Goal: Information Seeking & Learning: Find specific fact

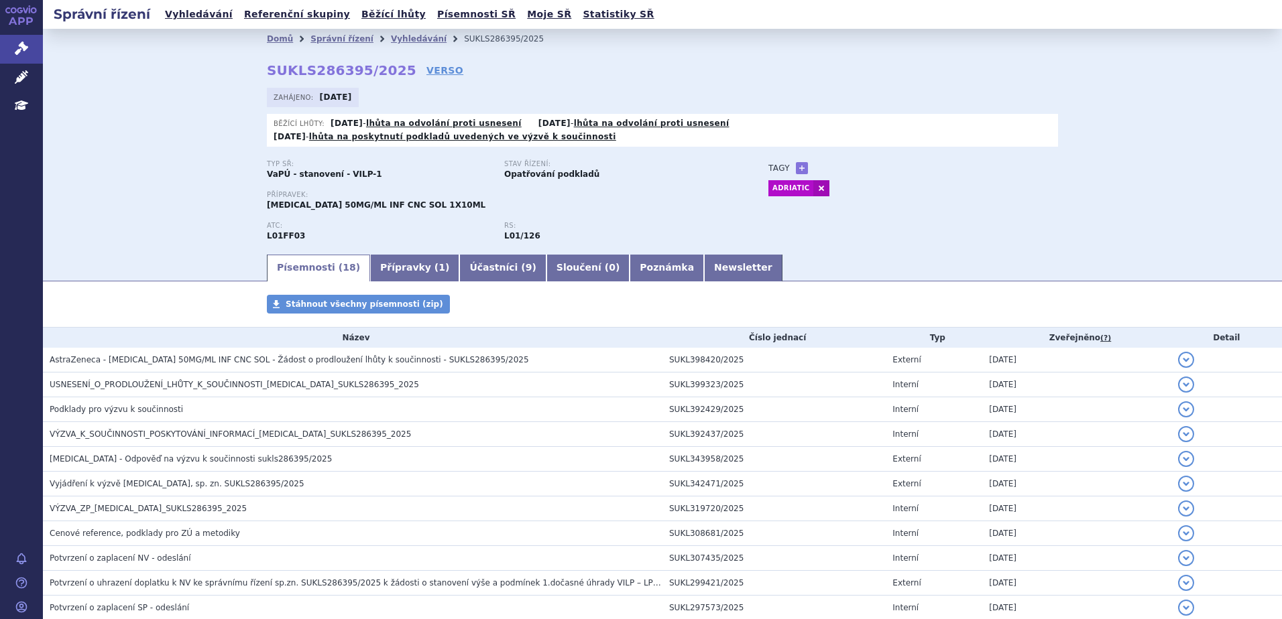
scroll to position [243, 0]
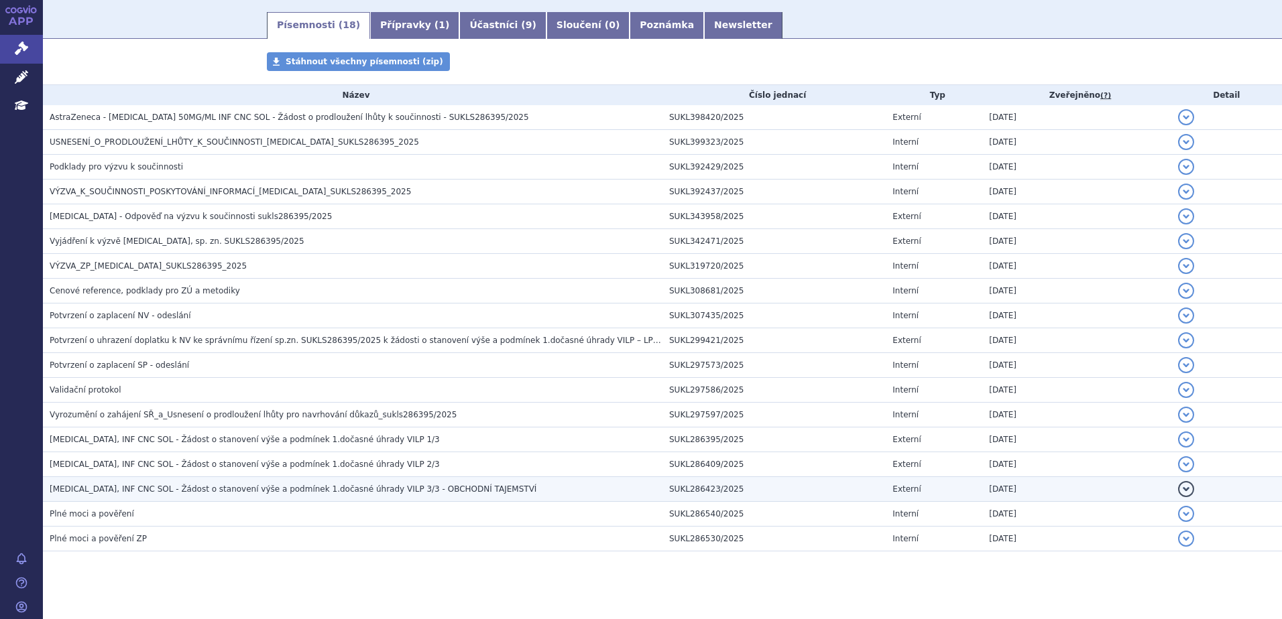
click at [172, 485] on span "IMFINZI, INF CNC SOL - Žádost o stanovení výše a podmínek 1.dočasné úhrady VILP…" at bounding box center [293, 489] width 487 height 9
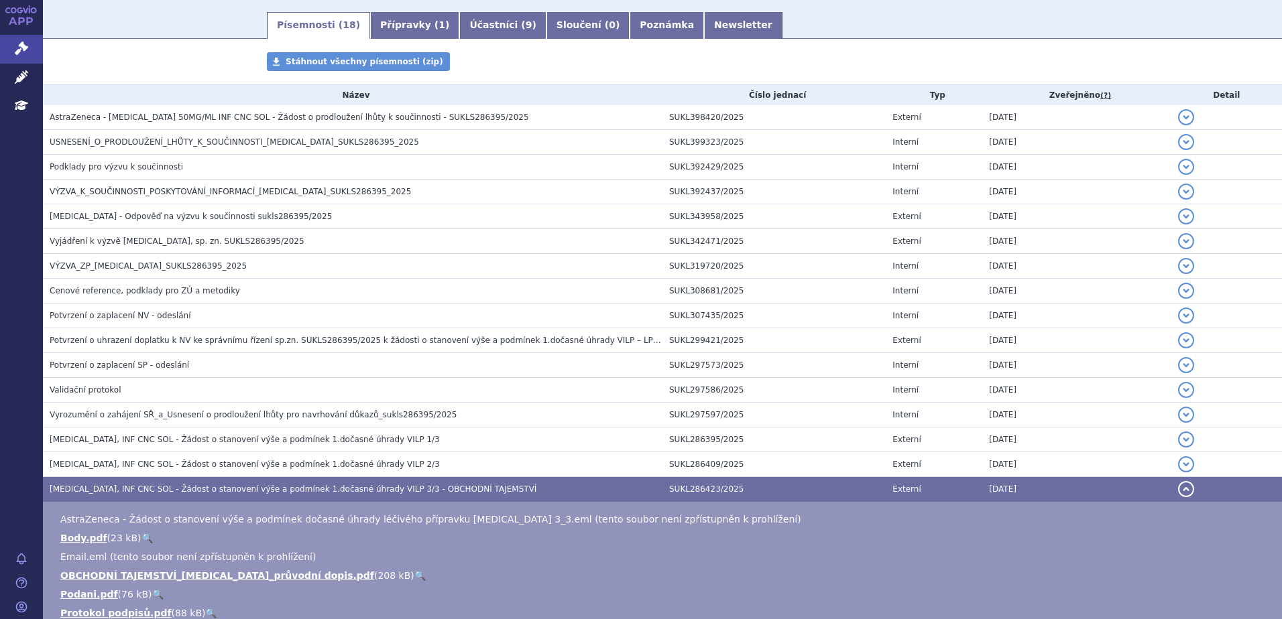
scroll to position [310, 0]
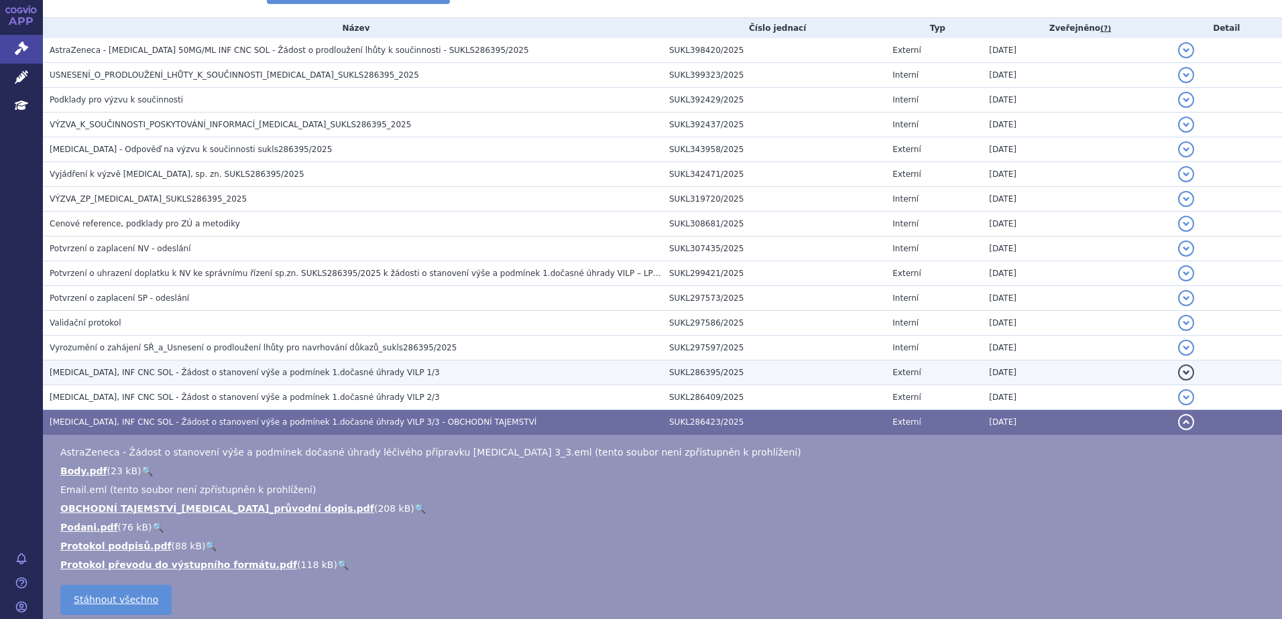
click at [371, 366] on h3 "IMFINZI, INF CNC SOL - Žádost o stanovení výše a podmínek 1.dočasné úhrady VILP…" at bounding box center [356, 372] width 613 height 13
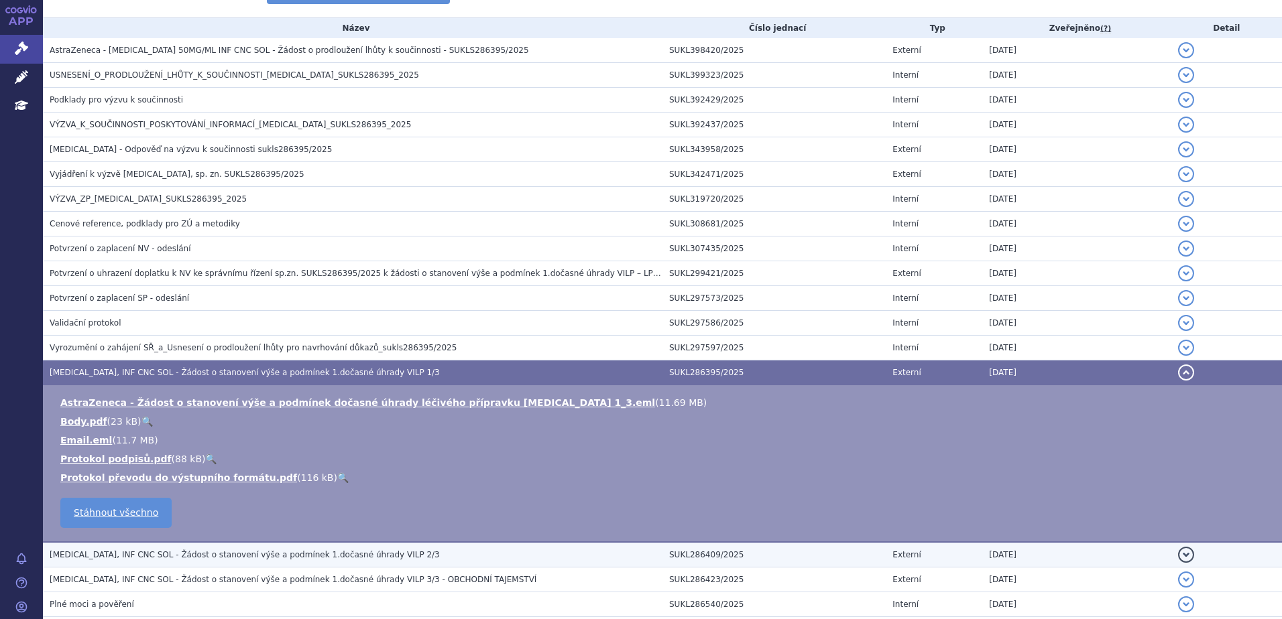
click at [341, 550] on span "IMFINZI, INF CNC SOL - Žádost o stanovení výše a podmínek 1.dočasné úhrady VILP…" at bounding box center [245, 554] width 390 height 9
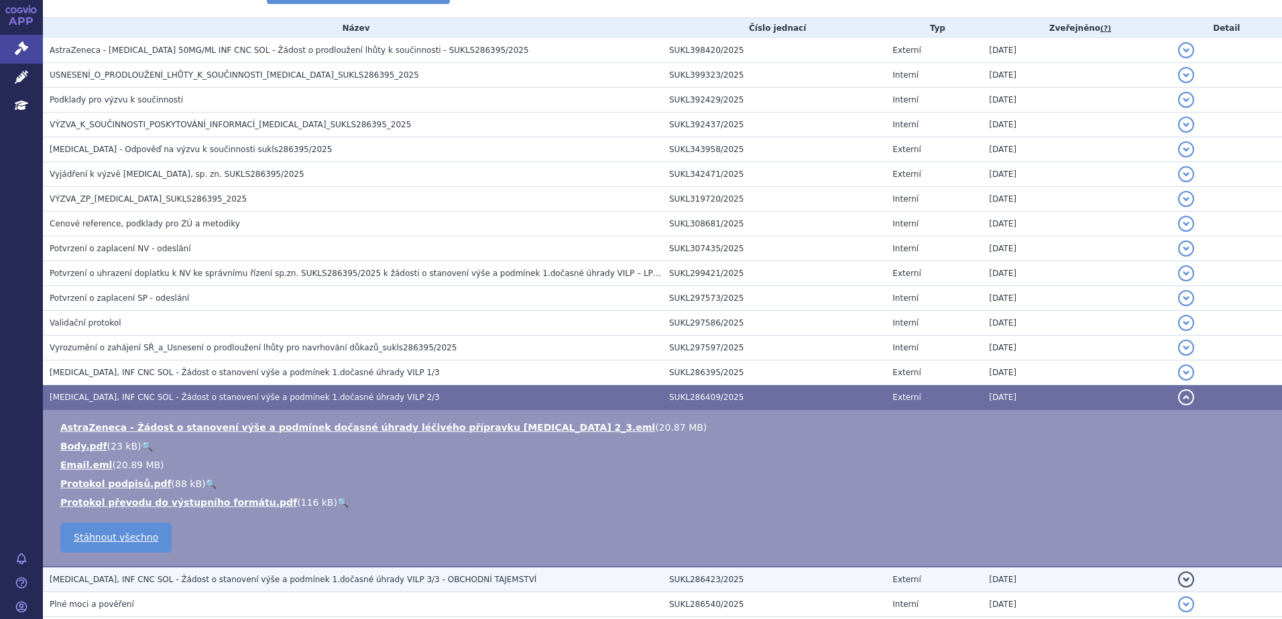
click at [347, 573] on h3 "IMFINZI, INF CNC SOL - Žádost o stanovení výše a podmínek 1.dočasné úhrady VILP…" at bounding box center [356, 579] width 613 height 13
